Goal: Information Seeking & Learning: Learn about a topic

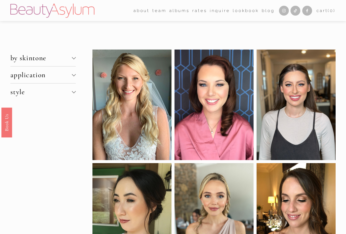
click at [74, 60] on div at bounding box center [74, 58] width 4 height 4
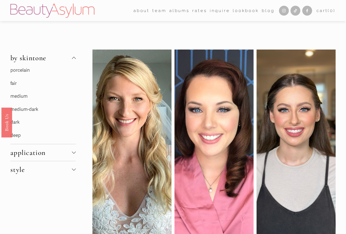
drag, startPoint x: 21, startPoint y: 70, endPoint x: 22, endPoint y: 72, distance: 2.9
click at [21, 70] on p "porcelain" at bounding box center [42, 70] width 65 height 8
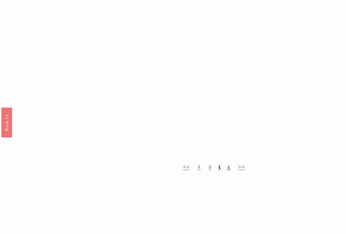
scroll to position [547, 0]
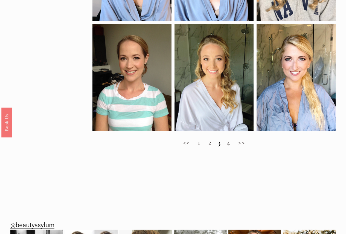
click at [242, 146] on link ">>" at bounding box center [241, 142] width 7 height 8
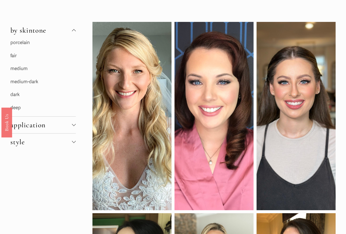
scroll to position [27, 0]
click at [73, 124] on div at bounding box center [74, 124] width 4 height 4
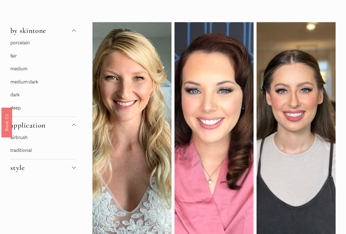
click at [30, 150] on link "traditional" at bounding box center [20, 150] width 21 height 6
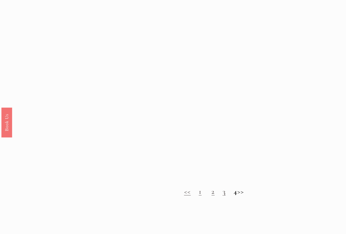
scroll to position [437, 0]
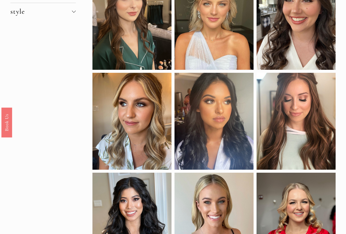
scroll to position [109, 0]
